Goal: Download file/media

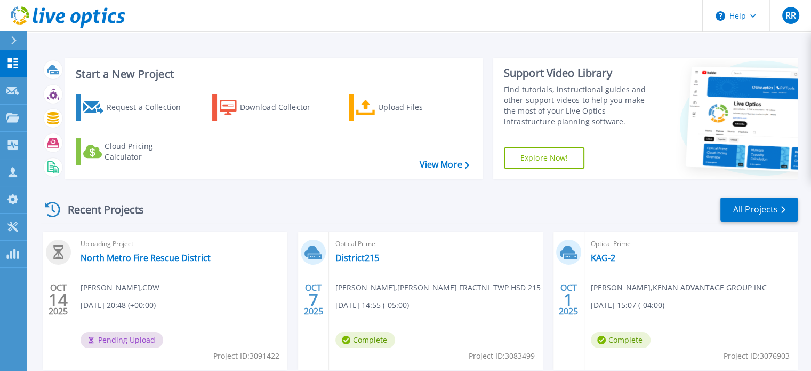
click at [341, 23] on header "Help RR Partner Team Member RANDALL RUIS randrui@cdw.com CDW My Profile Log Out" at bounding box center [405, 16] width 811 height 32
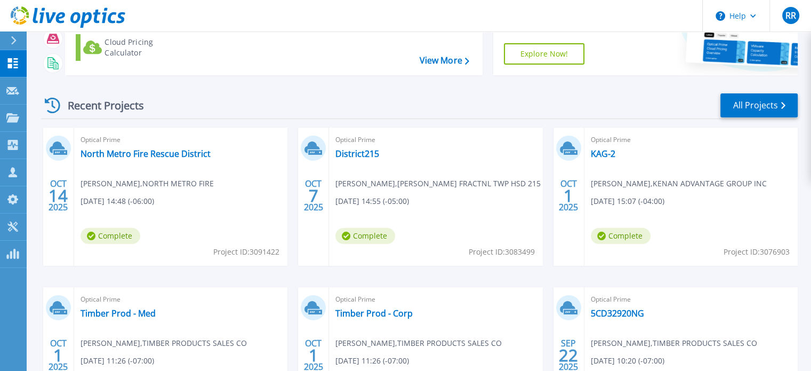
scroll to position [107, 0]
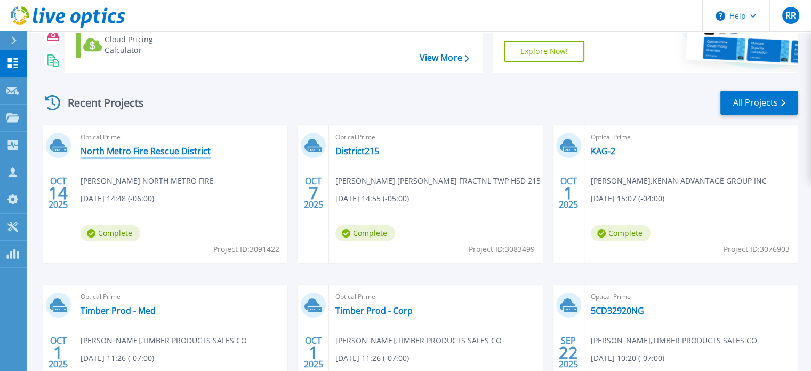
click at [159, 151] on link "North Metro Fire Rescue District" at bounding box center [146, 151] width 130 height 11
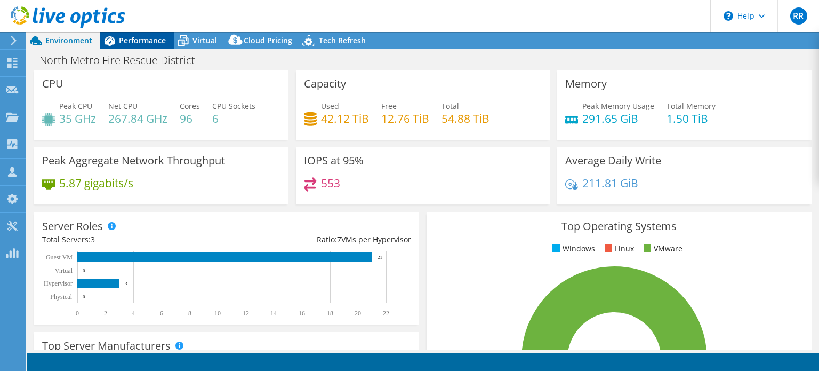
select select "USD"
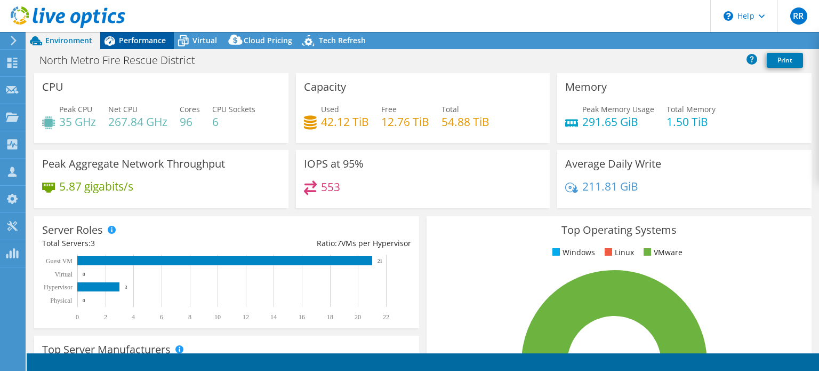
click at [150, 46] on div "Performance" at bounding box center [137, 40] width 74 height 17
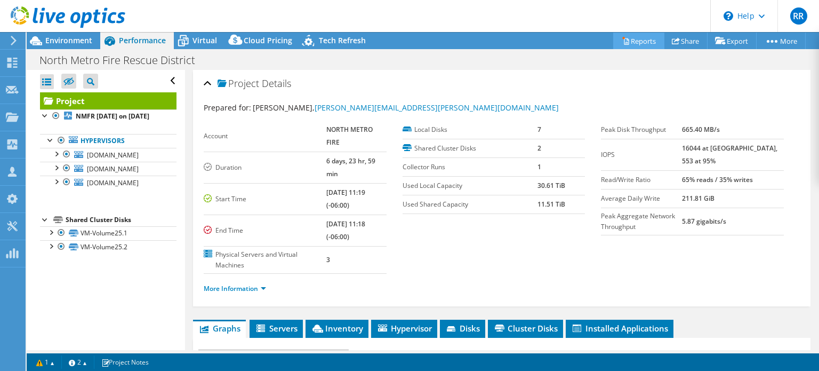
click at [643, 38] on link "Reports" at bounding box center [638, 41] width 51 height 17
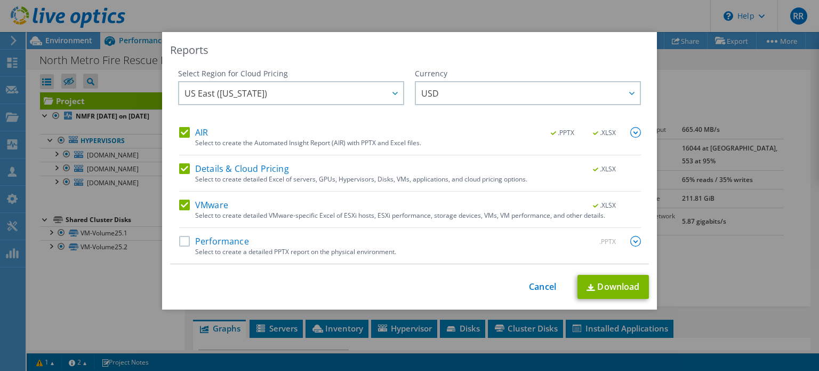
click at [180, 130] on label "AIR" at bounding box center [193, 132] width 29 height 11
click at [0, 0] on input "AIR" at bounding box center [0, 0] width 0 height 0
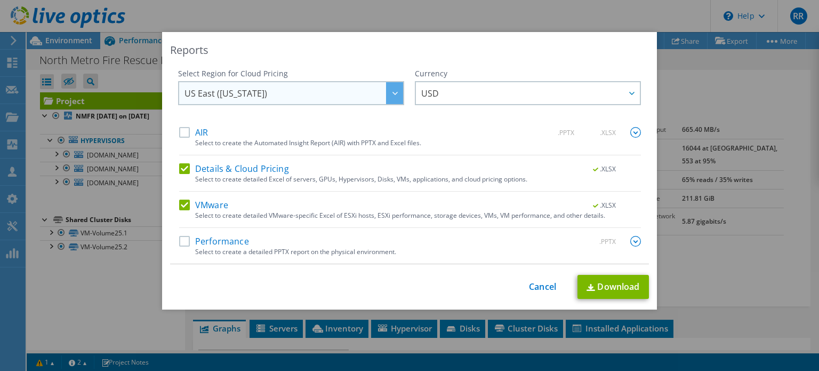
click at [392, 93] on icon at bounding box center [394, 93] width 5 height 3
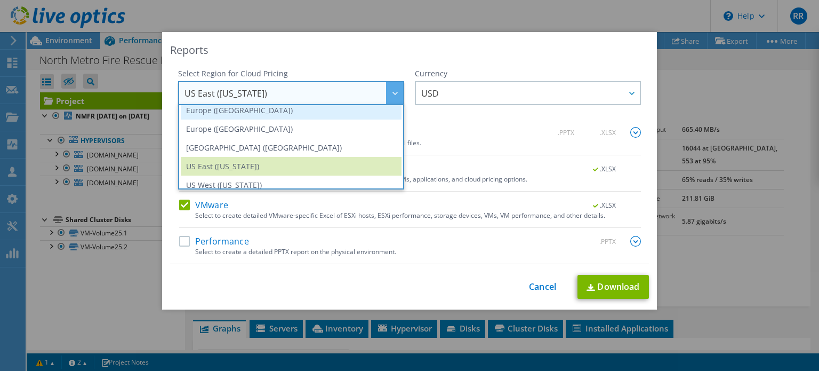
scroll to position [144, 0]
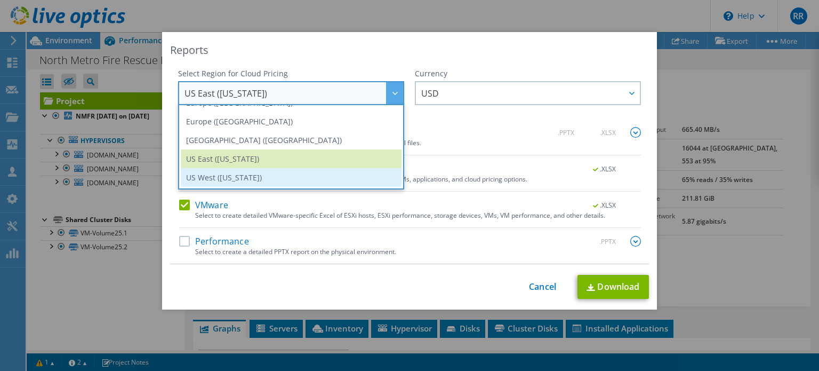
click at [251, 177] on li "US West ([US_STATE])" at bounding box center [291, 177] width 221 height 19
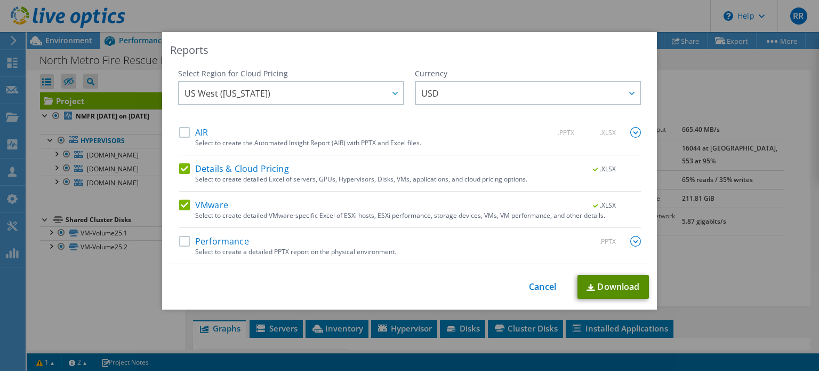
click at [601, 283] on link "Download" at bounding box center [612, 287] width 71 height 24
click at [540, 283] on link "Cancel" at bounding box center [542, 287] width 27 height 10
